Goal: Transaction & Acquisition: Obtain resource

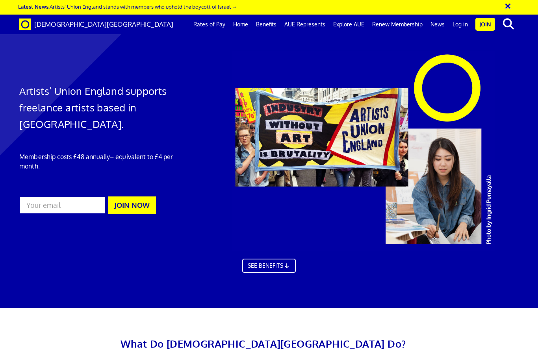
scroll to position [0, 3]
click at [488, 25] on link "Join" at bounding box center [485, 24] width 20 height 13
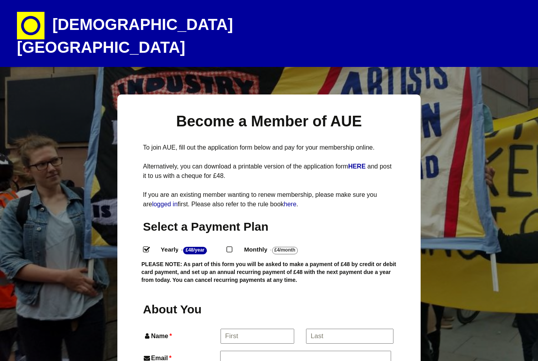
select select
click at [158, 17] on h1 "[DEMOGRAPHIC_DATA][GEOGRAPHIC_DATA]" at bounding box center [154, 33] width 275 height 67
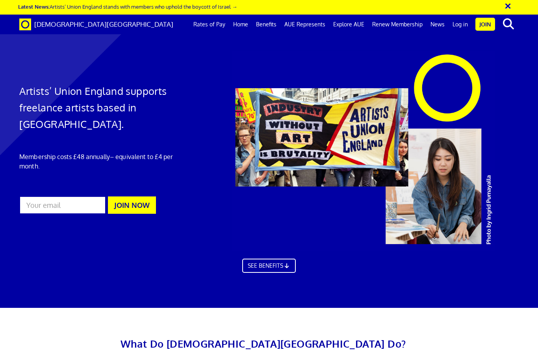
scroll to position [0, 3]
click at [461, 23] on link "Log in" at bounding box center [459, 25] width 23 height 20
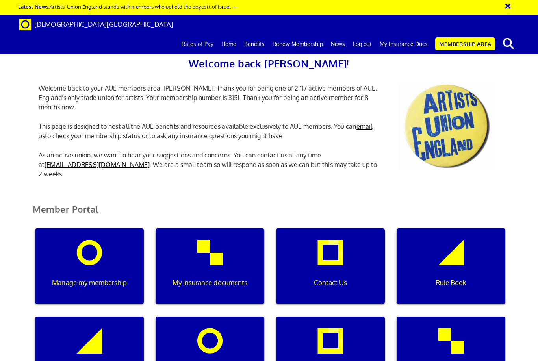
scroll to position [0, 2]
click at [218, 256] on div "My insurance documents" at bounding box center [209, 266] width 109 height 76
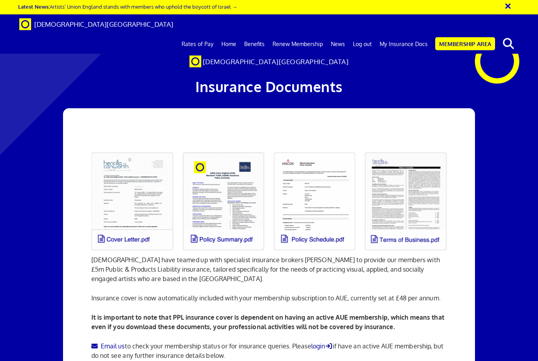
scroll to position [57, 0]
click at [204, 170] on link at bounding box center [223, 201] width 91 height 107
